Goal: Task Accomplishment & Management: Use online tool/utility

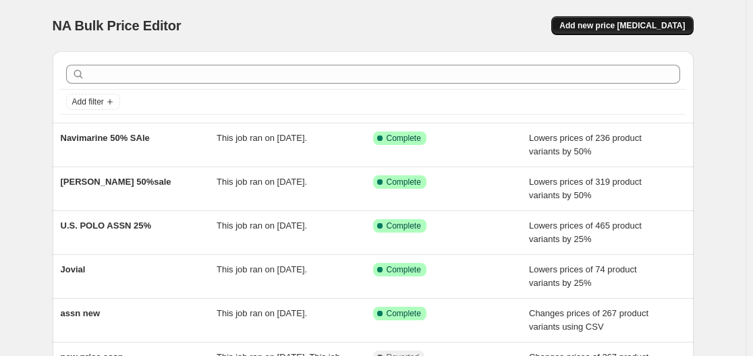
click at [649, 24] on span "Add new price [MEDICAL_DATA]" at bounding box center [623, 25] width 126 height 11
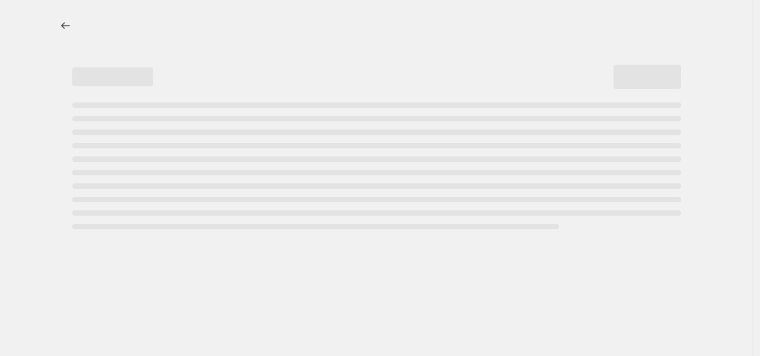
select select "percentage"
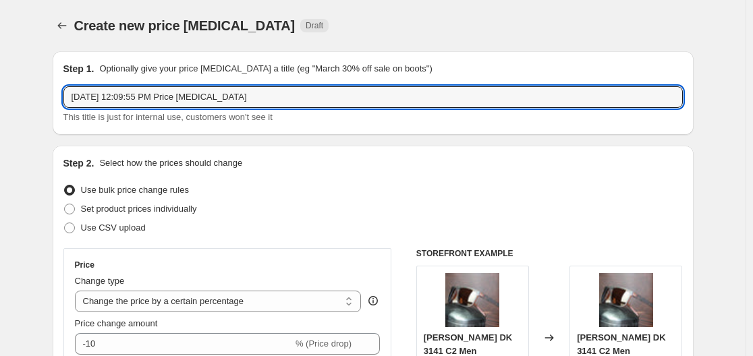
drag, startPoint x: 267, startPoint y: 95, endPoint x: 43, endPoint y: 97, distance: 224.1
type input "t"
type input "T"
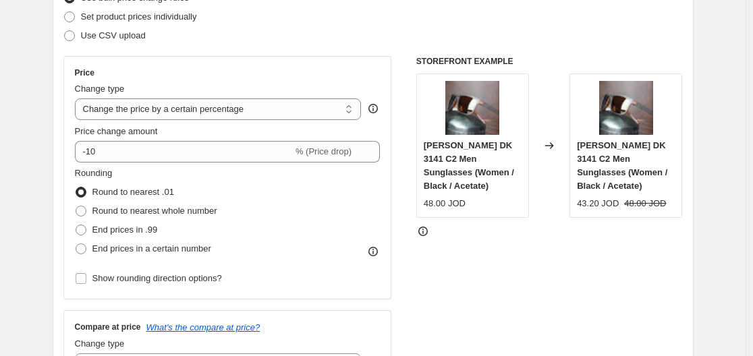
scroll to position [203, 0]
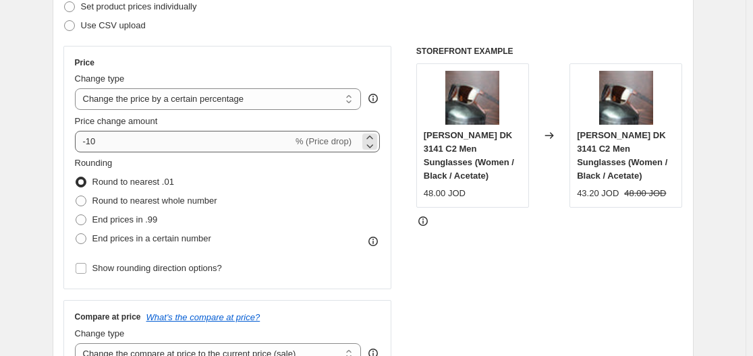
type input "TOMY NEW25"
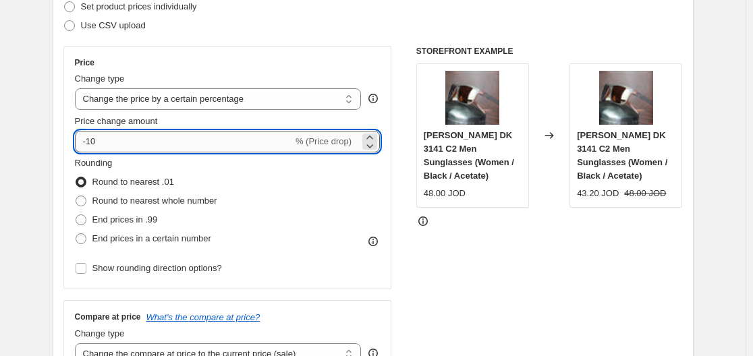
click at [161, 142] on input "-10" at bounding box center [184, 142] width 218 height 22
type input "-1"
type input "-25"
click at [140, 207] on span "Round to nearest whole number" at bounding box center [154, 201] width 125 height 14
click at [76, 196] on input "Round to nearest whole number" at bounding box center [76, 196] width 1 height 1
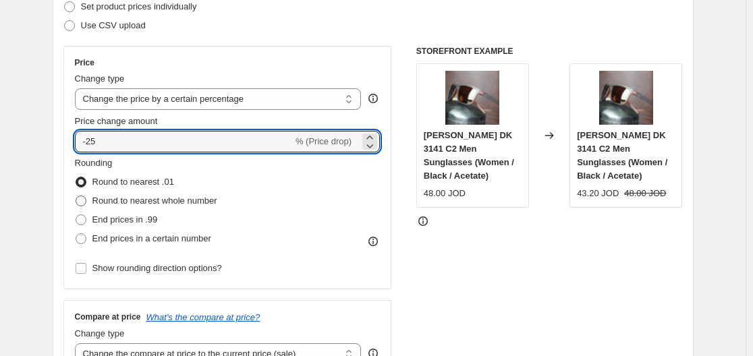
radio input "true"
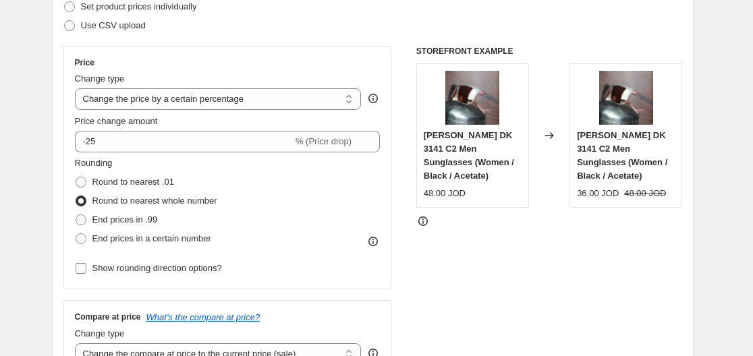
click at [132, 265] on span "Show rounding direction options?" at bounding box center [157, 268] width 130 height 10
click at [86, 265] on input "Show rounding direction options?" at bounding box center [81, 268] width 11 height 11
checkbox input "true"
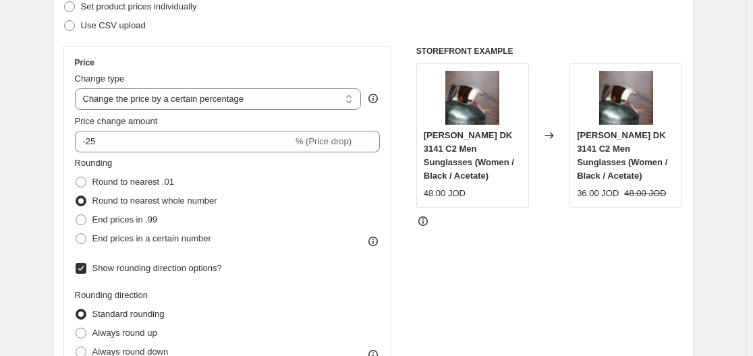
scroll to position [270, 0]
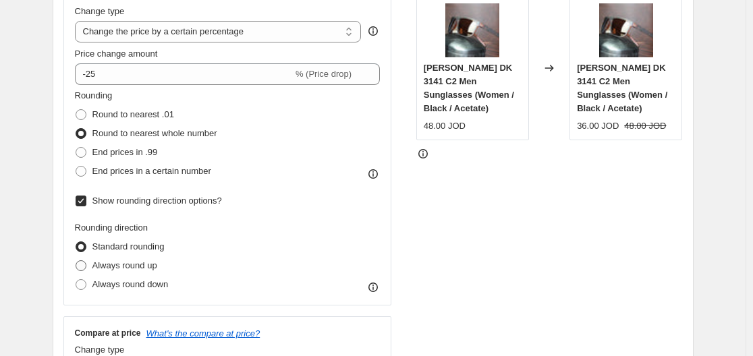
click at [152, 263] on span "Always round up" at bounding box center [124, 266] width 65 height 10
click at [76, 261] on input "Always round up" at bounding box center [76, 261] width 1 height 1
radio input "true"
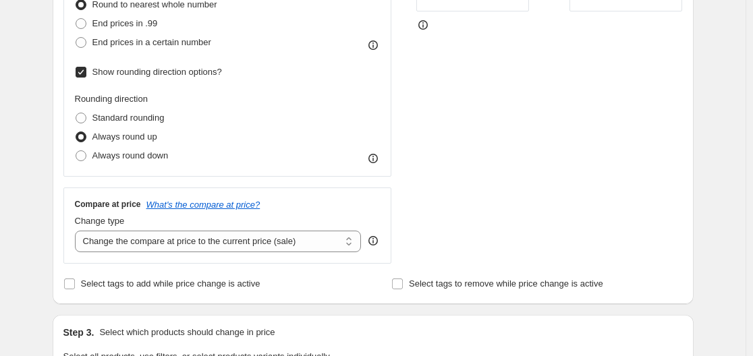
scroll to position [405, 0]
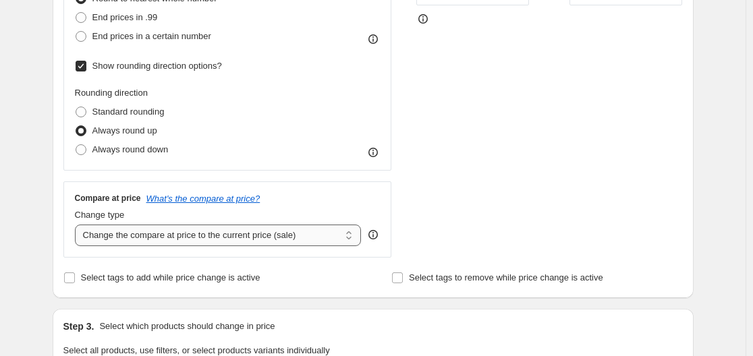
click at [309, 238] on select "Change the compare at price to the current price (sale) Change the compare at p…" at bounding box center [218, 236] width 287 height 22
click at [308, 238] on select "Change the compare at price to the current price (sale) Change the compare at p…" at bounding box center [218, 236] width 287 height 22
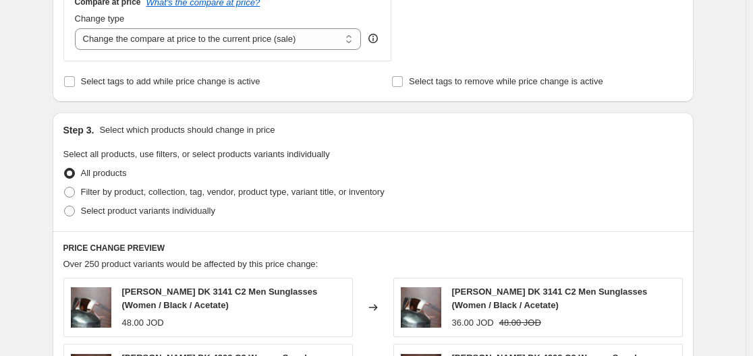
scroll to position [608, 0]
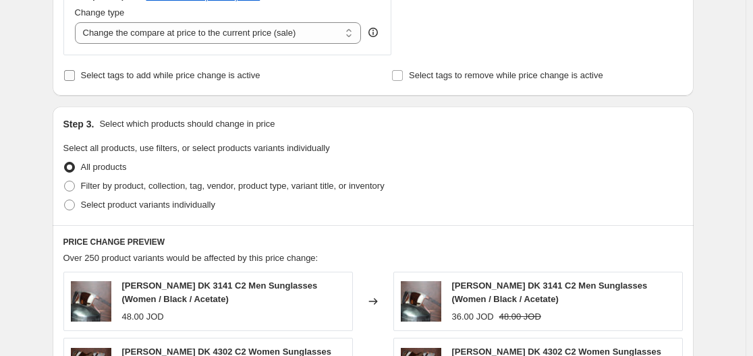
click at [150, 74] on span "Select tags to add while price change is active" at bounding box center [171, 75] width 180 height 10
click at [75, 74] on input "Select tags to add while price change is active" at bounding box center [69, 75] width 11 height 11
checkbox input "true"
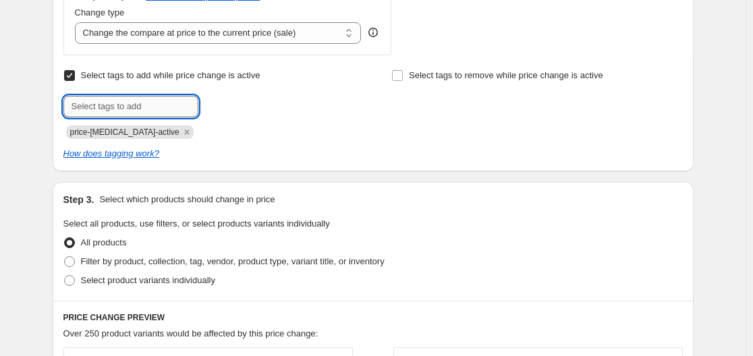
click at [159, 102] on input "text" at bounding box center [130, 107] width 135 height 22
click at [184, 134] on icon "Remove price-change-job-active" at bounding box center [186, 132] width 5 height 5
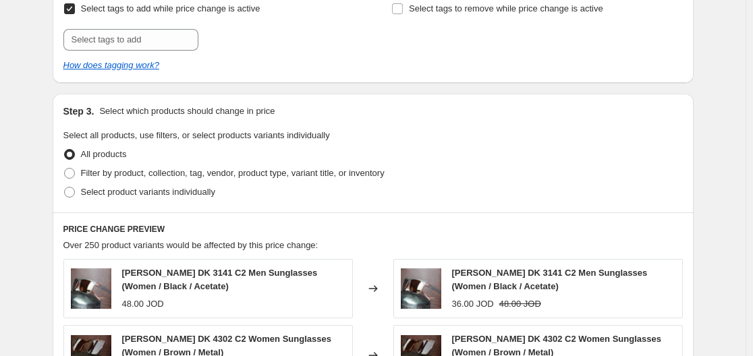
scroll to position [675, 0]
click at [149, 171] on span "Filter by product, collection, tag, vendor, product type, variant title, or inv…" at bounding box center [233, 172] width 304 height 10
click at [65, 168] on input "Filter by product, collection, tag, vendor, product type, variant title, or inv…" at bounding box center [64, 167] width 1 height 1
radio input "true"
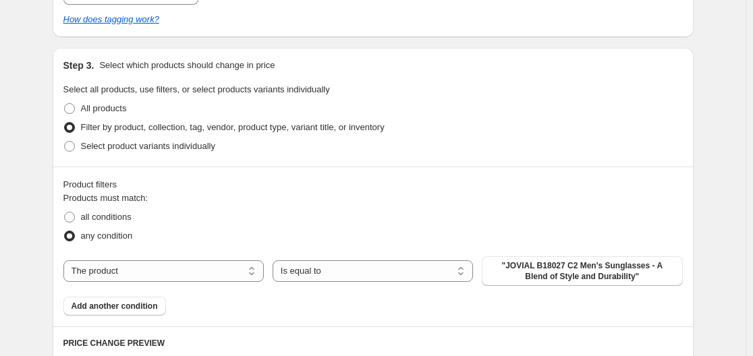
scroll to position [743, 0]
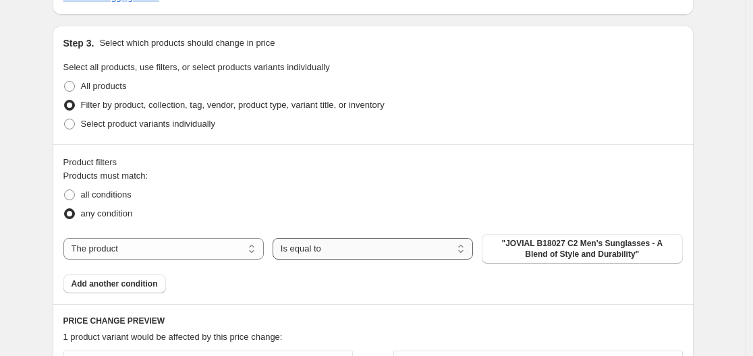
click at [326, 257] on select "Is equal to Is not equal to" at bounding box center [373, 249] width 200 height 22
click at [328, 257] on select "Is equal to Is not equal to" at bounding box center [373, 249] width 200 height 22
click at [186, 249] on select "The product The product's collection The product's tag The product's vendor The…" at bounding box center [163, 249] width 200 height 22
select select "tag"
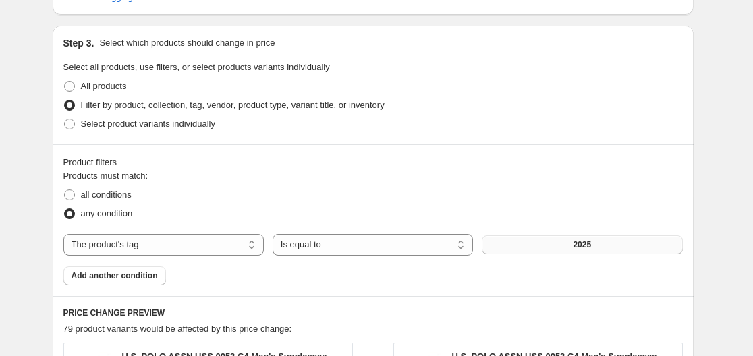
click at [537, 246] on button "2025" at bounding box center [582, 245] width 200 height 19
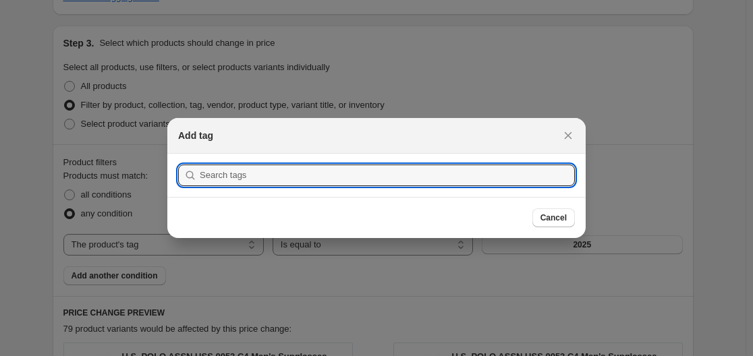
type input "n"
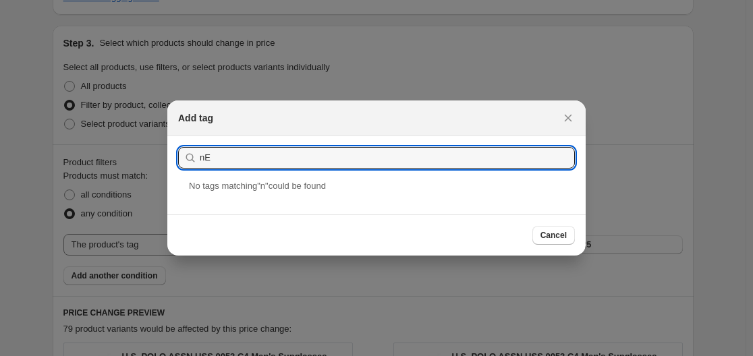
type input "n"
type input "M"
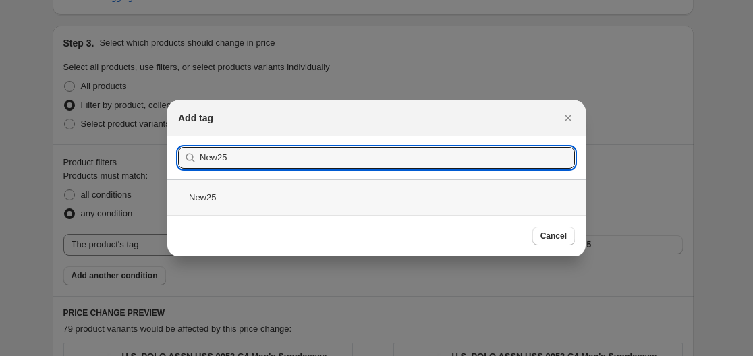
type input "New25"
click at [333, 186] on div "New25" at bounding box center [376, 198] width 419 height 36
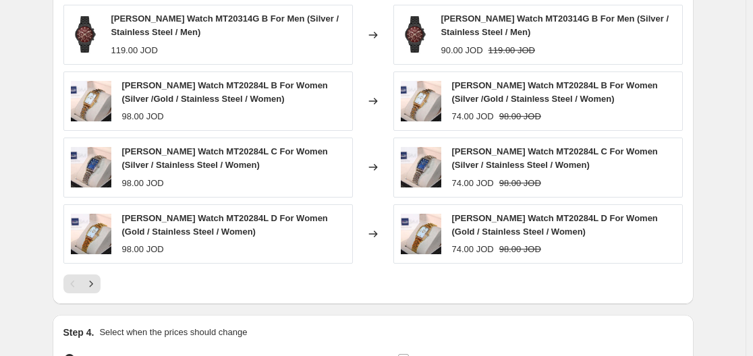
scroll to position [1283, 0]
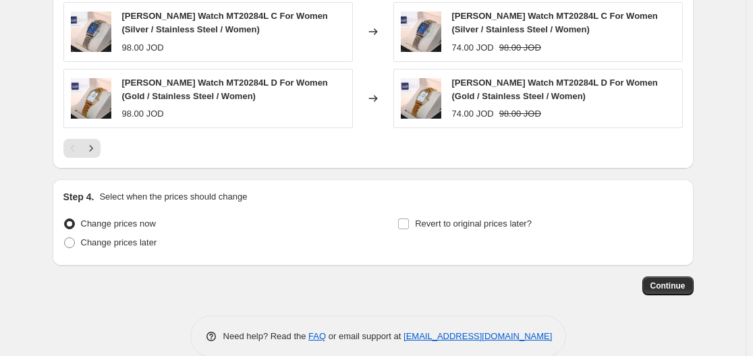
click at [104, 149] on div at bounding box center [373, 148] width 620 height 19
click at [97, 149] on icon "Next" at bounding box center [91, 149] width 14 height 14
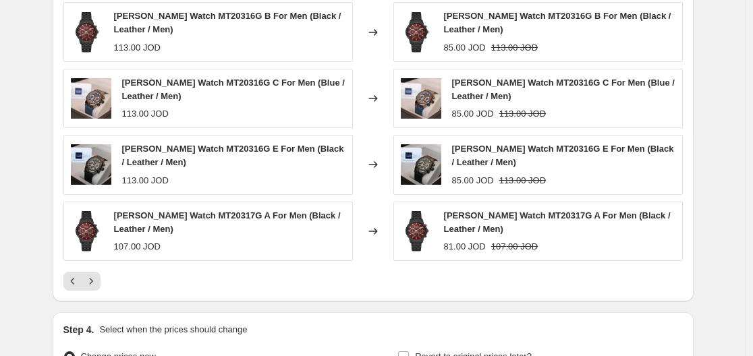
scroll to position [1305, 0]
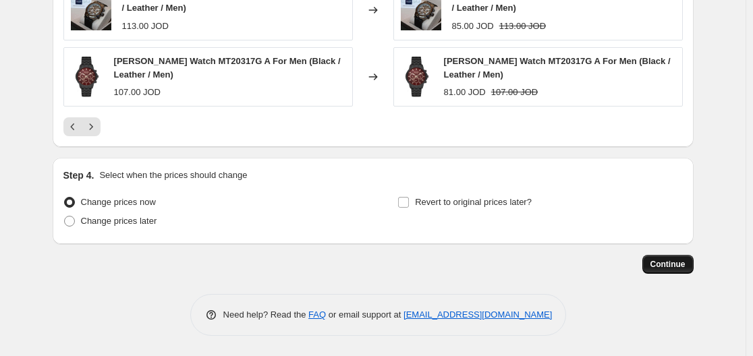
click at [666, 260] on span "Continue" at bounding box center [668, 264] width 35 height 11
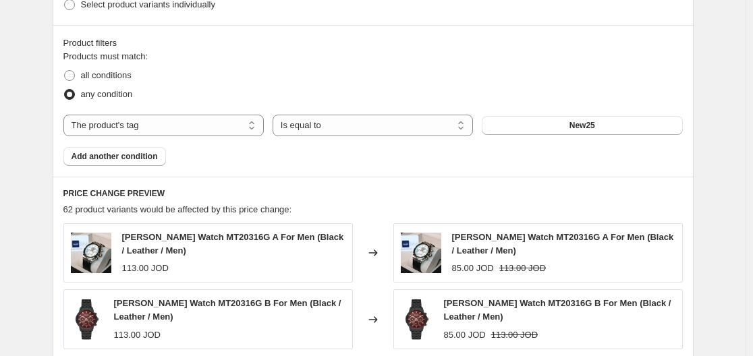
scroll to position [857, 0]
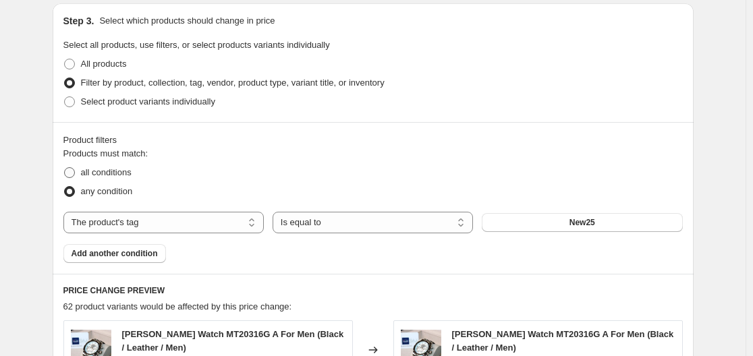
click at [115, 176] on span "all conditions" at bounding box center [106, 172] width 51 height 10
click at [65, 168] on input "all conditions" at bounding box center [64, 167] width 1 height 1
radio input "true"
click at [154, 252] on span "Add another condition" at bounding box center [115, 253] width 86 height 11
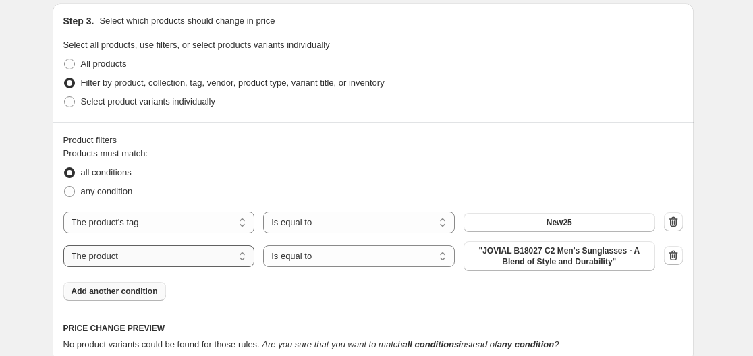
click at [183, 263] on select "The product The product's collection The product's tag The product's vendor The…" at bounding box center [159, 257] width 192 height 22
select select "collection"
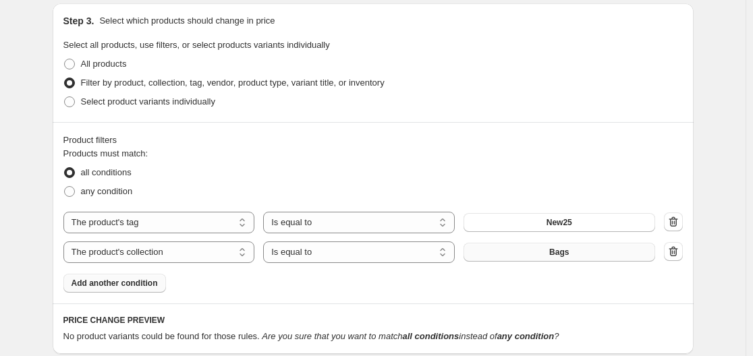
click at [502, 252] on button "Bags" at bounding box center [560, 252] width 192 height 19
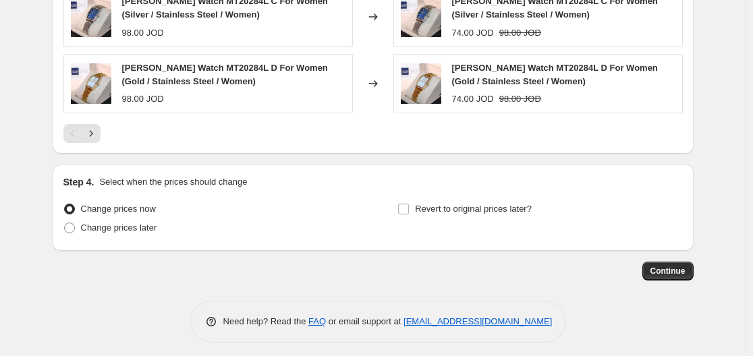
scroll to position [1426, 0]
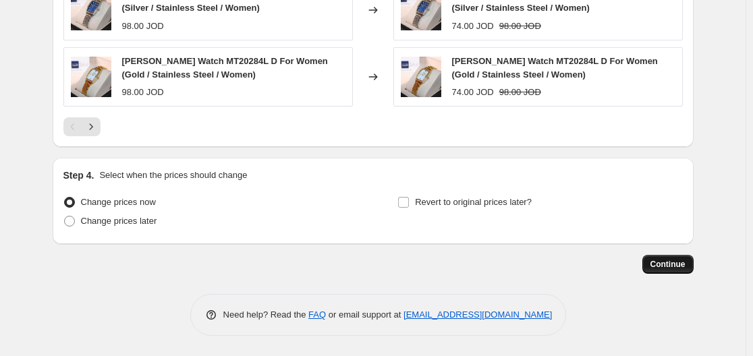
click at [665, 257] on button "Continue" at bounding box center [668, 264] width 51 height 19
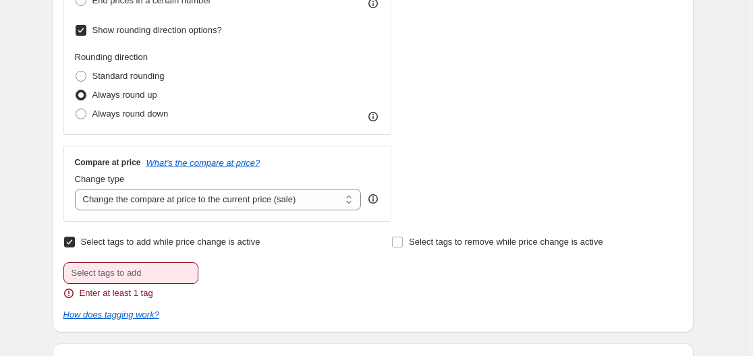
scroll to position [540, 0]
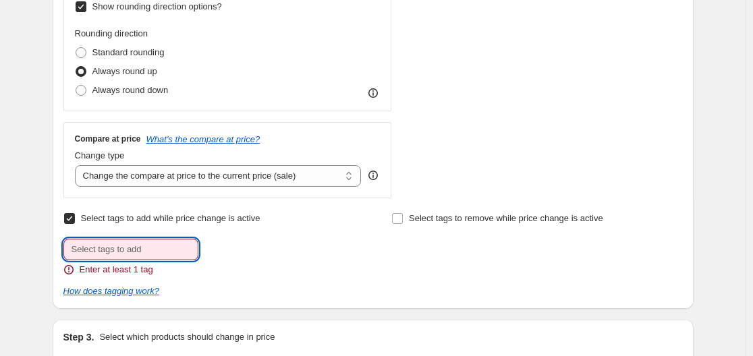
click at [147, 253] on input "text" at bounding box center [130, 250] width 135 height 22
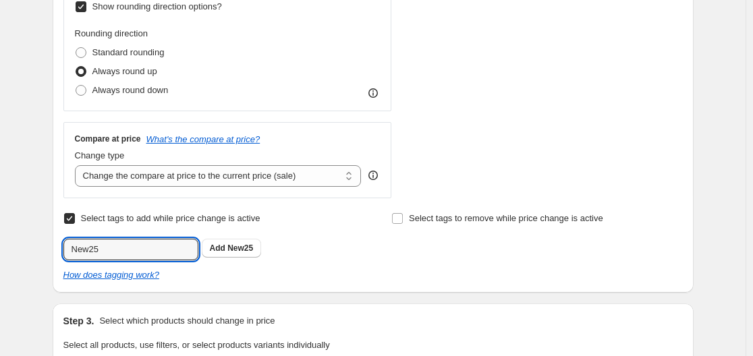
type input "New25"
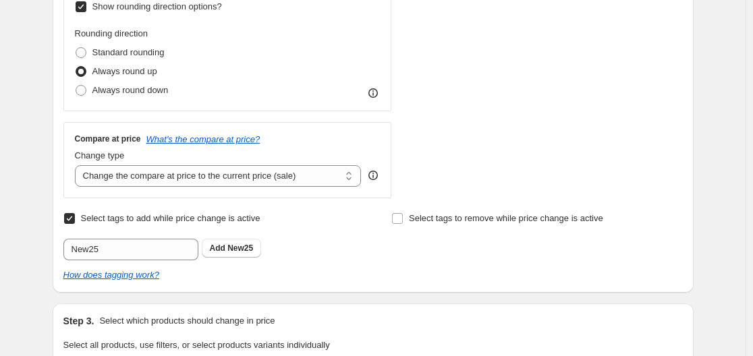
drag, startPoint x: 396, startPoint y: 267, endPoint x: 332, endPoint y: 272, distance: 63.6
click at [391, 271] on div "Select tags to add while price change is active Submit New25 Add New25 Select t…" at bounding box center [373, 245] width 620 height 73
click at [224, 252] on b "Add" at bounding box center [218, 248] width 16 height 9
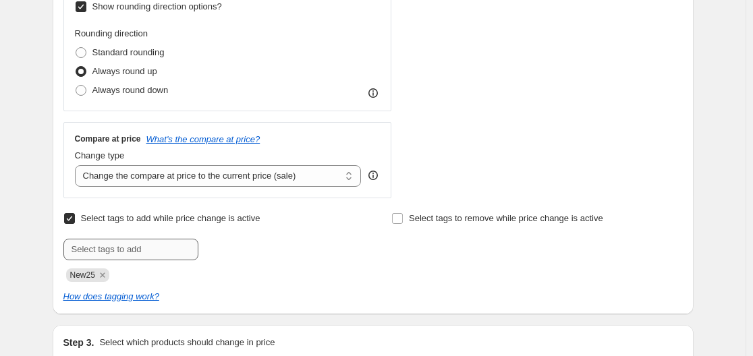
drag, startPoint x: 107, startPoint y: 272, endPoint x: 119, endPoint y: 255, distance: 20.8
click at [107, 271] on icon "Remove New25" at bounding box center [103, 275] width 12 height 12
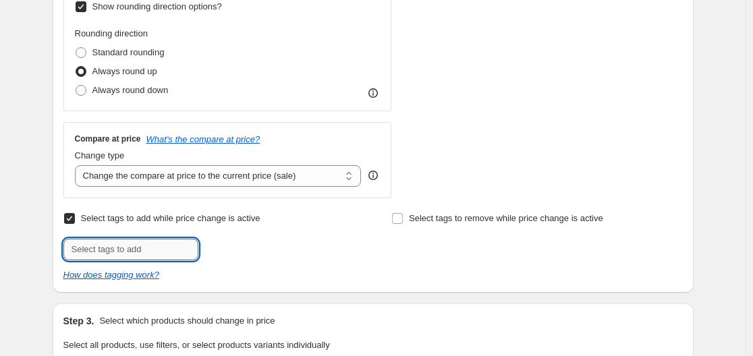
click at [126, 248] on input "text" at bounding box center [130, 250] width 135 height 22
type input "Sale25"
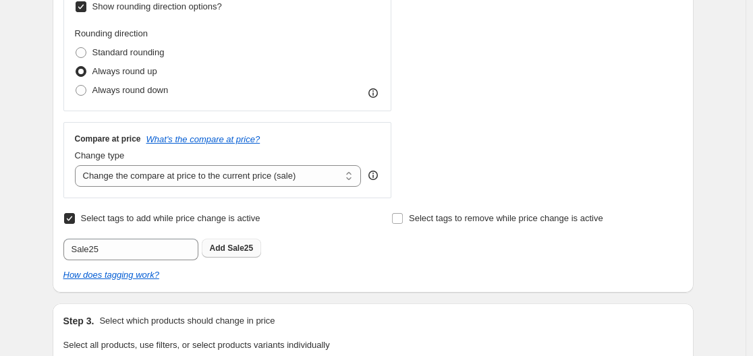
click at [227, 242] on button "Add Sale25" at bounding box center [232, 248] width 60 height 19
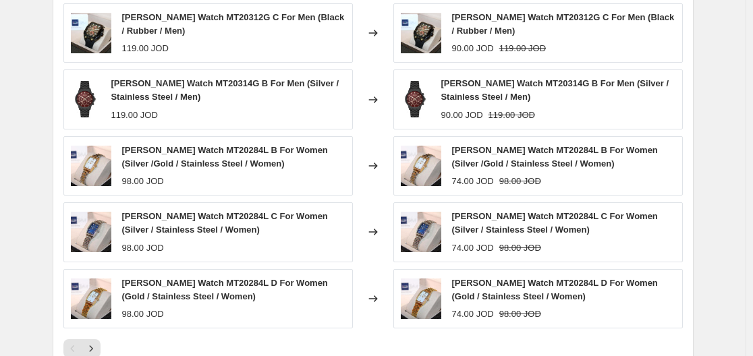
scroll to position [1356, 0]
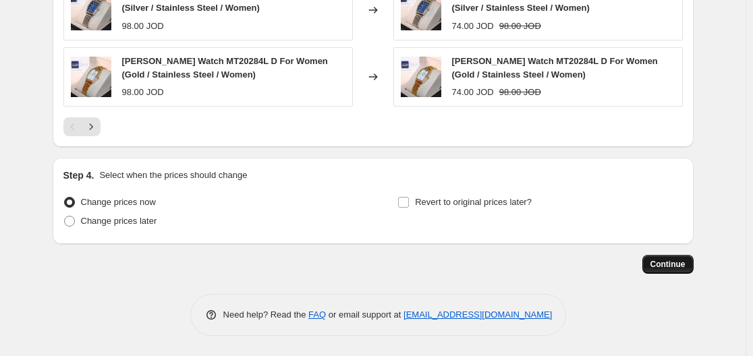
click at [658, 268] on span "Continue" at bounding box center [668, 264] width 35 height 11
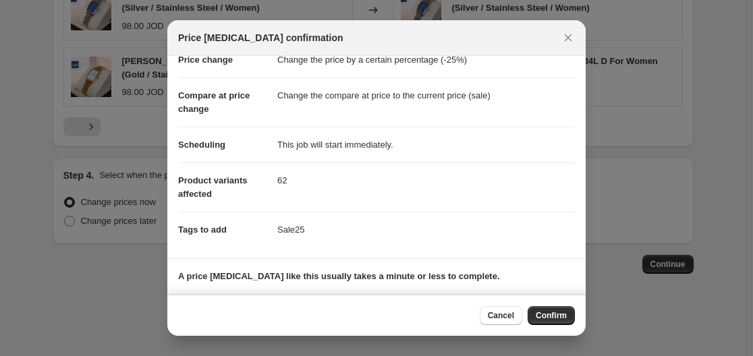
scroll to position [0, 0]
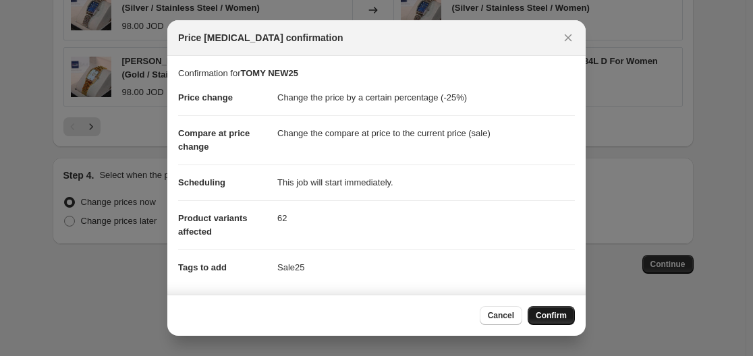
click at [556, 320] on span "Confirm" at bounding box center [551, 316] width 31 height 11
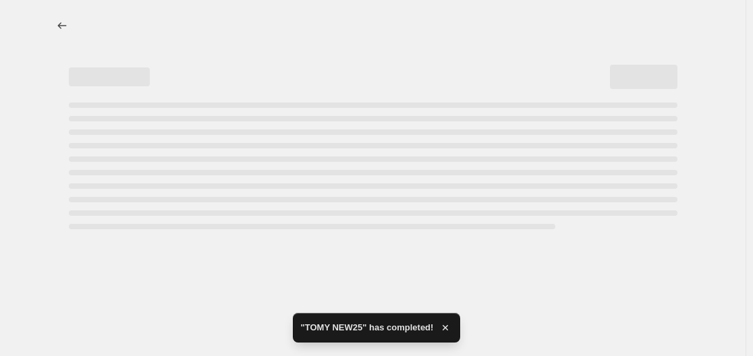
select select "percentage"
select select "tag"
select select "collection"
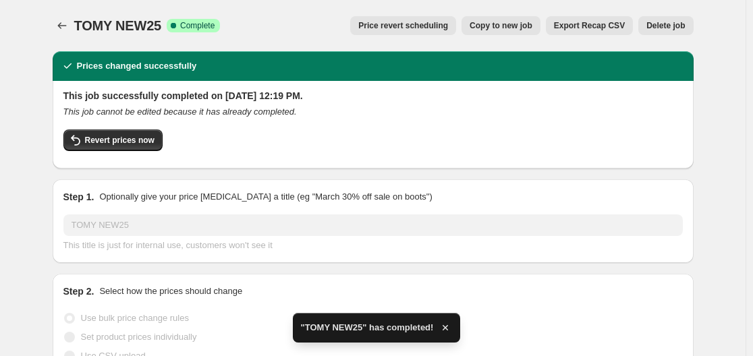
scroll to position [338, 0]
